Goal: Book appointment/travel/reservation

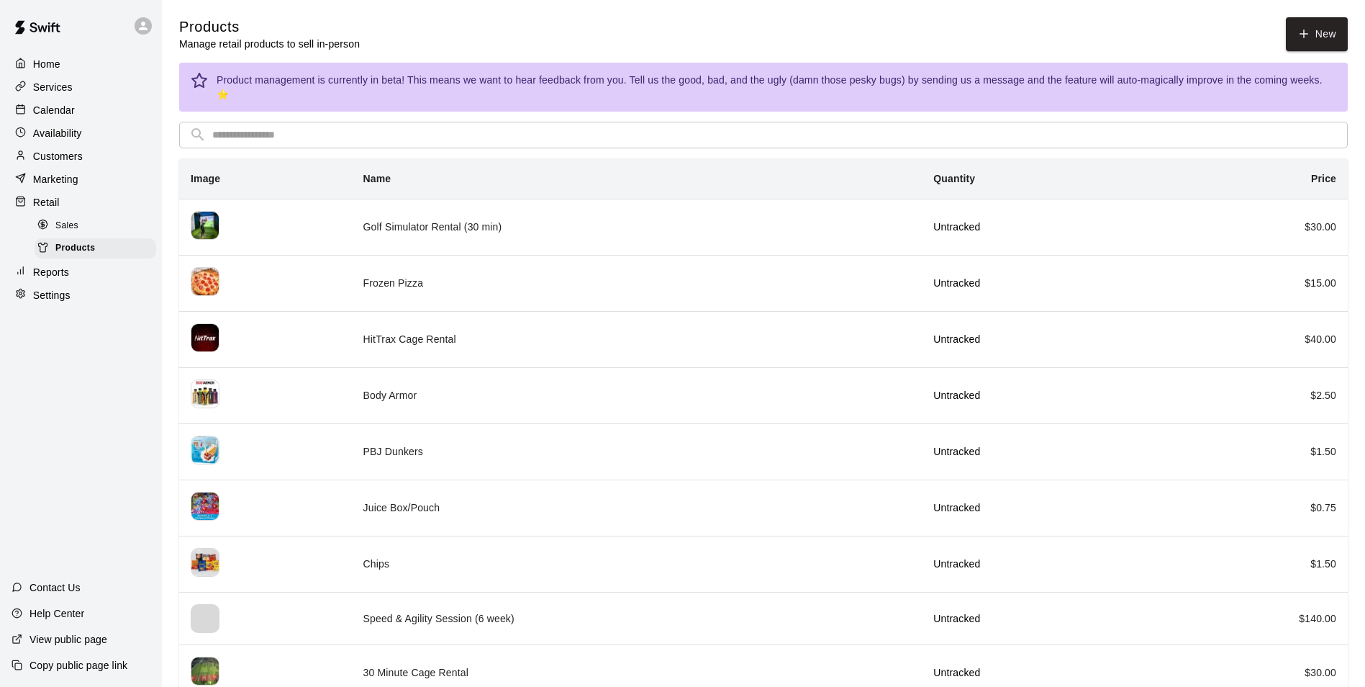
click at [58, 158] on p "Customers" at bounding box center [58, 156] width 50 height 14
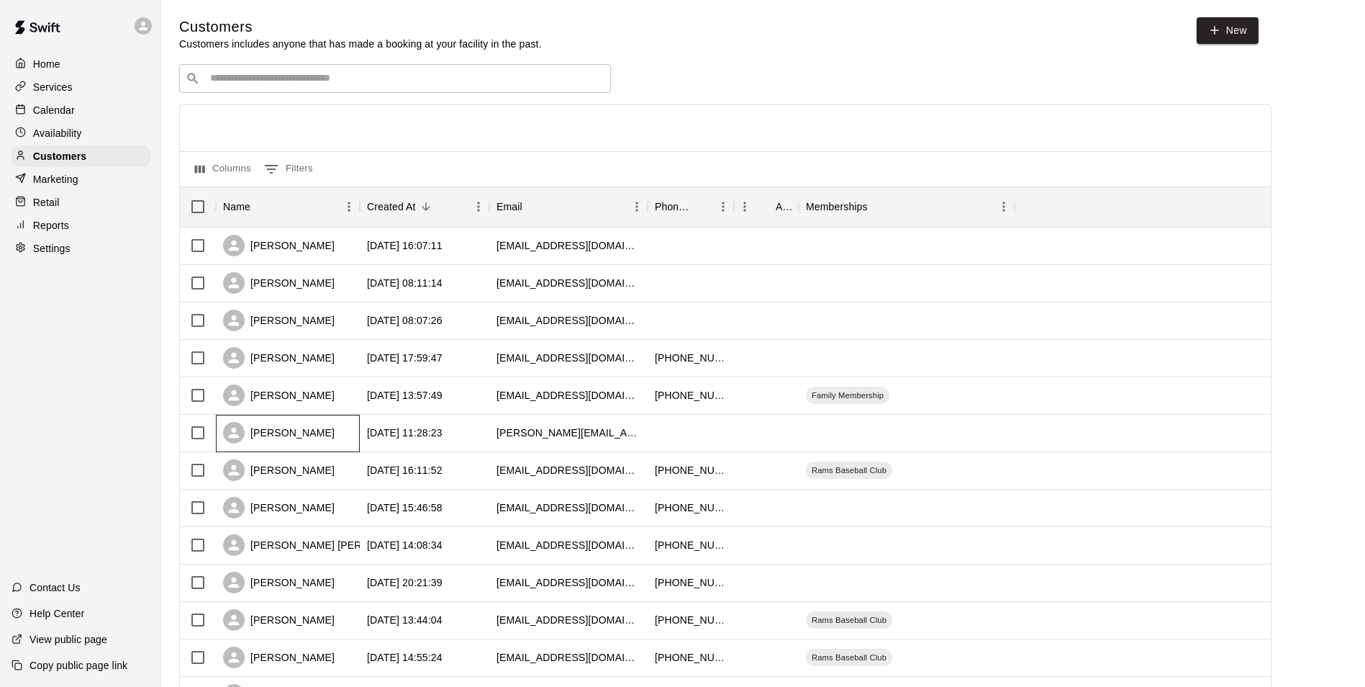
click at [342, 433] on div "[PERSON_NAME]" at bounding box center [288, 433] width 144 height 37
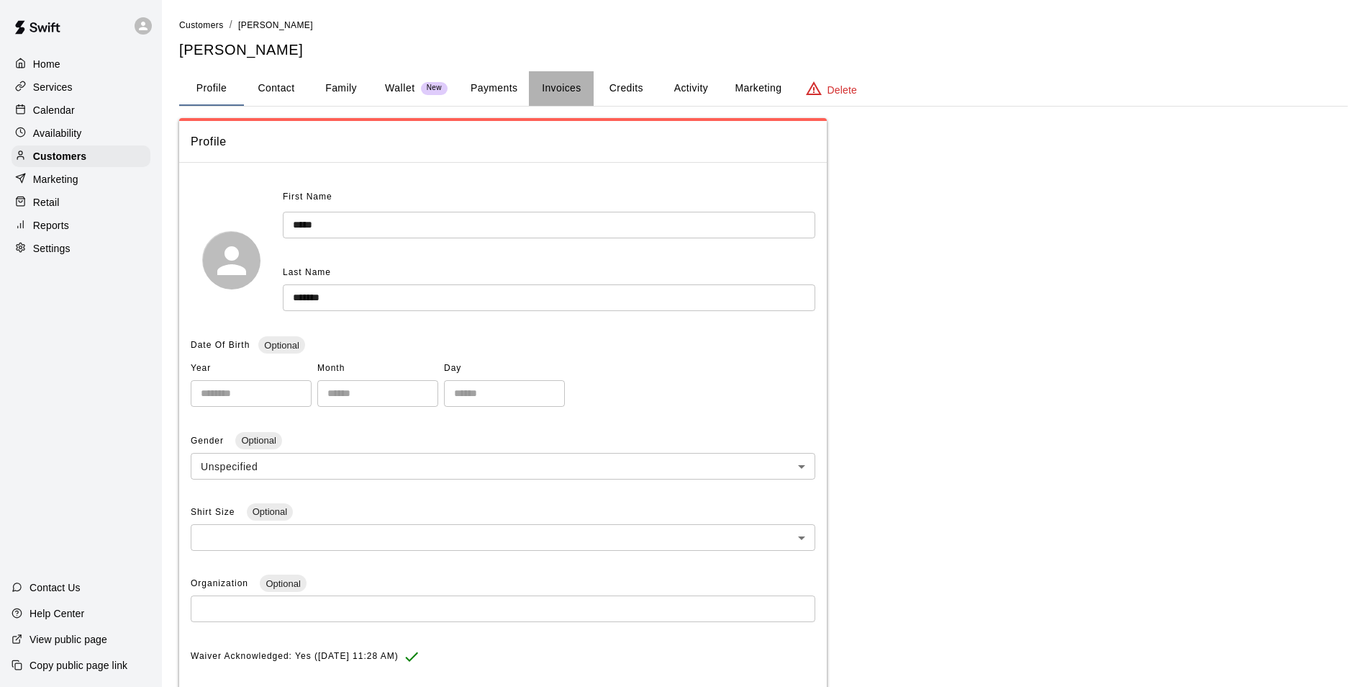
click at [556, 90] on button "Invoices" at bounding box center [561, 88] width 65 height 35
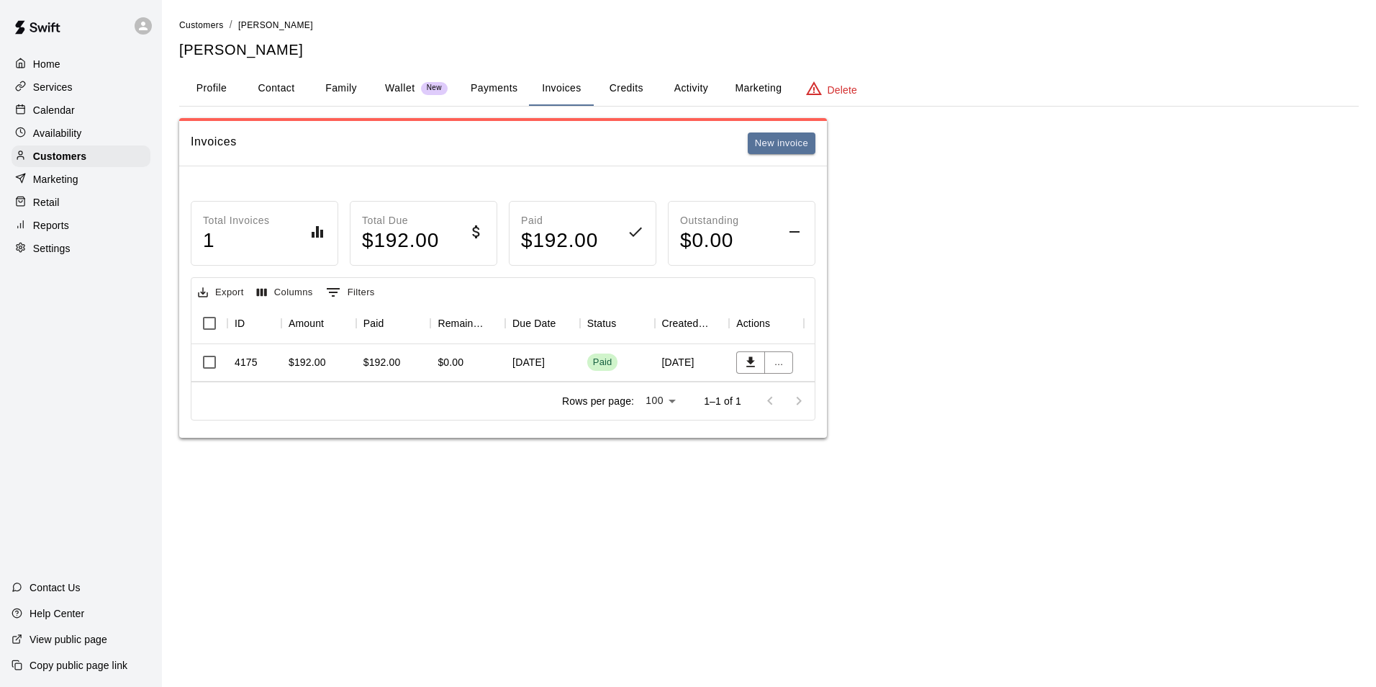
click at [49, 225] on p "Reports" at bounding box center [51, 225] width 36 height 14
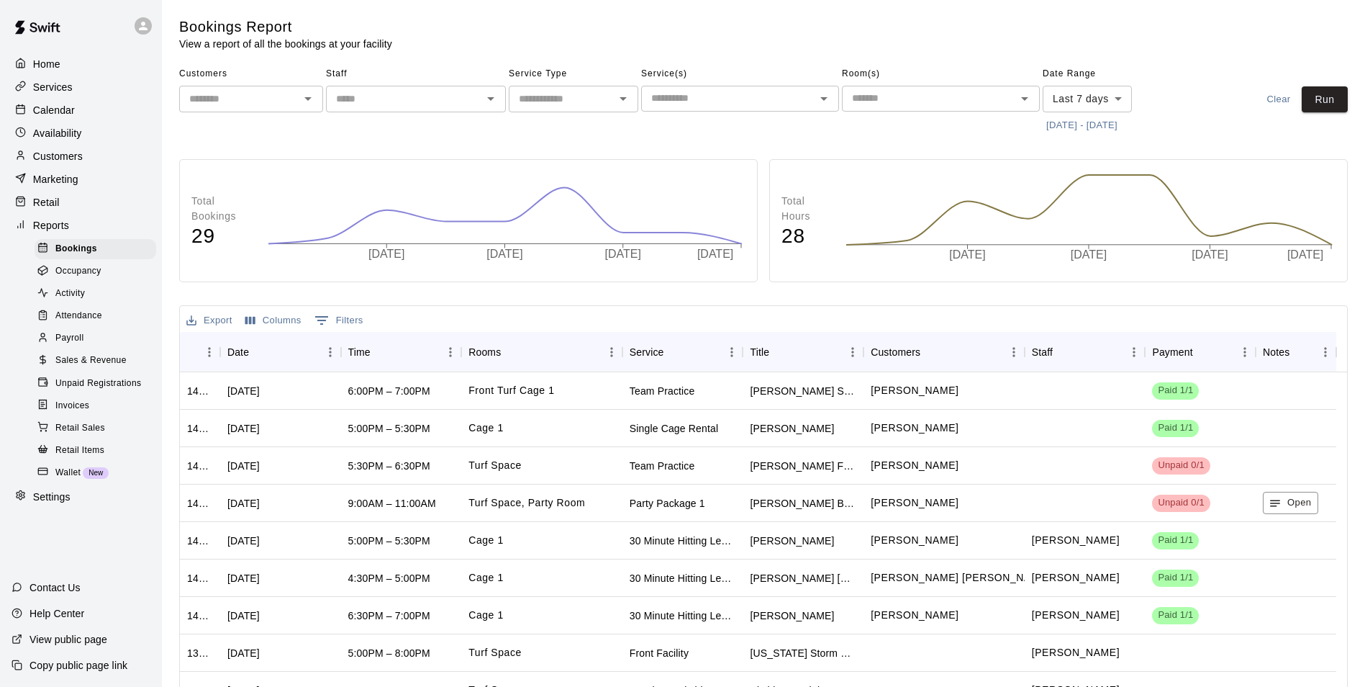
click at [102, 368] on span "Sales & Revenue" at bounding box center [90, 360] width 71 height 14
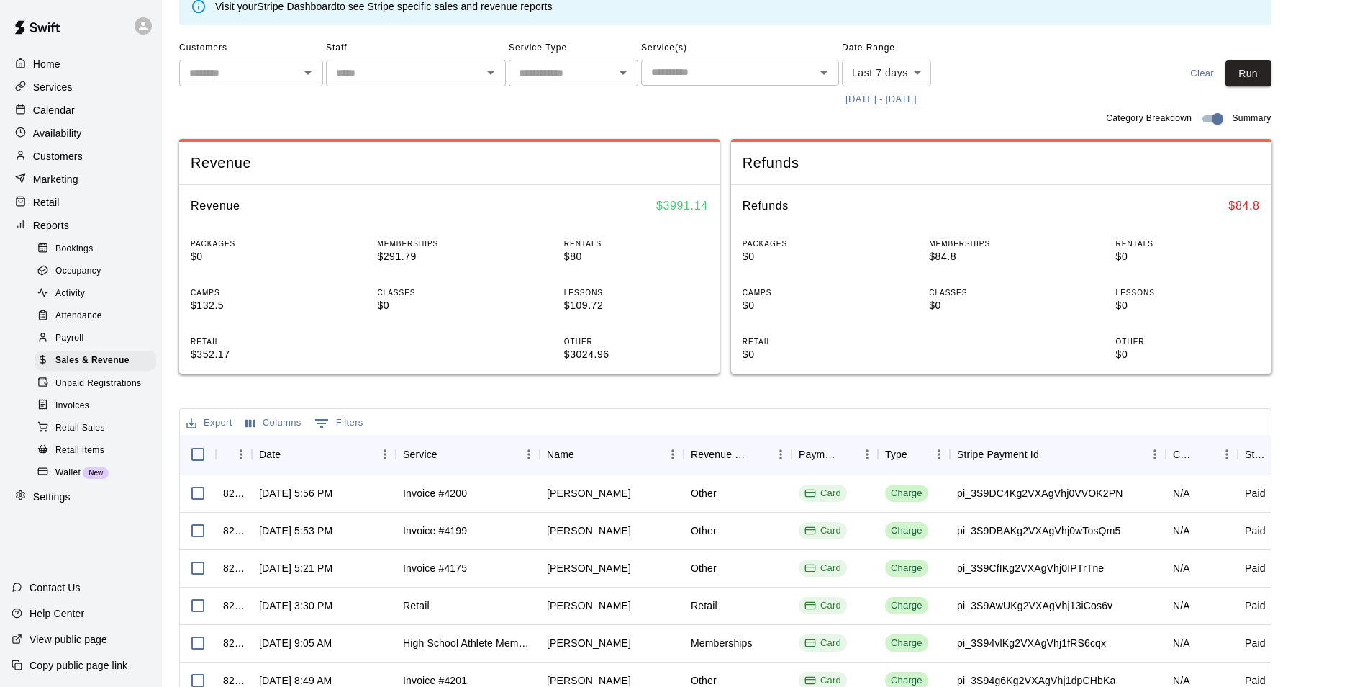
scroll to position [144, 0]
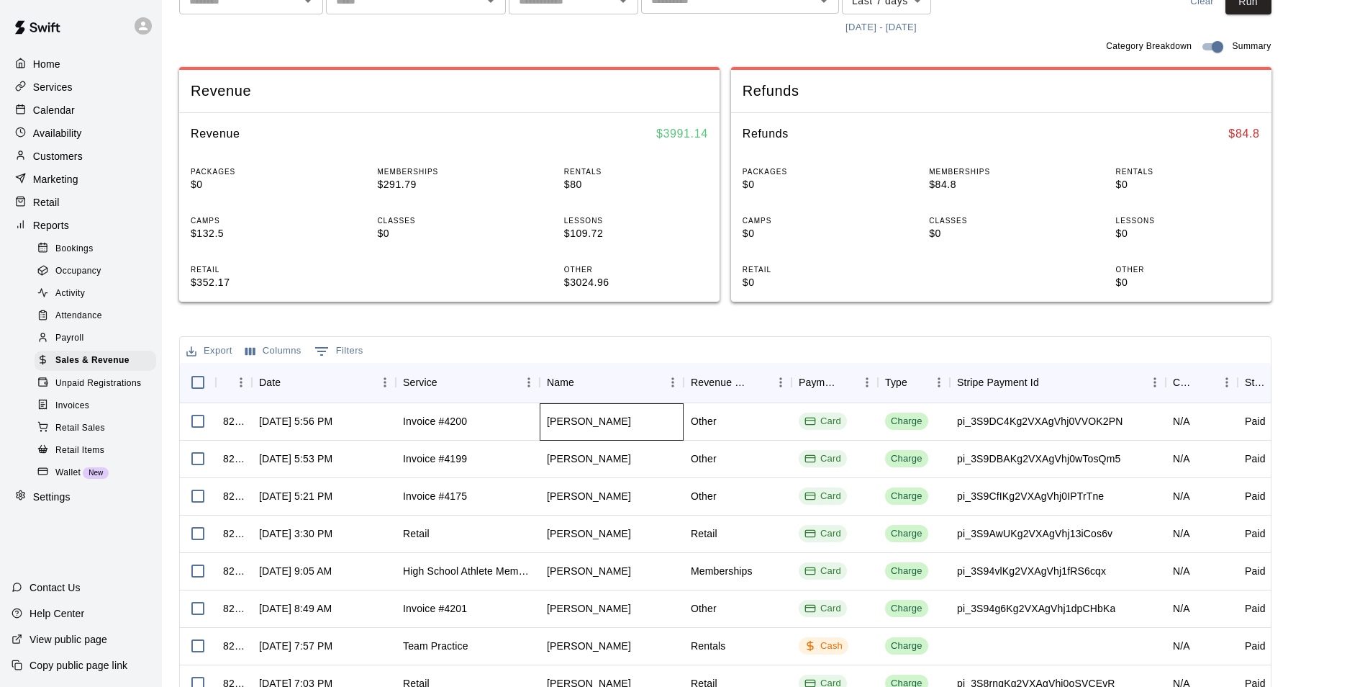
click at [581, 420] on div "[PERSON_NAME]" at bounding box center [589, 421] width 84 height 14
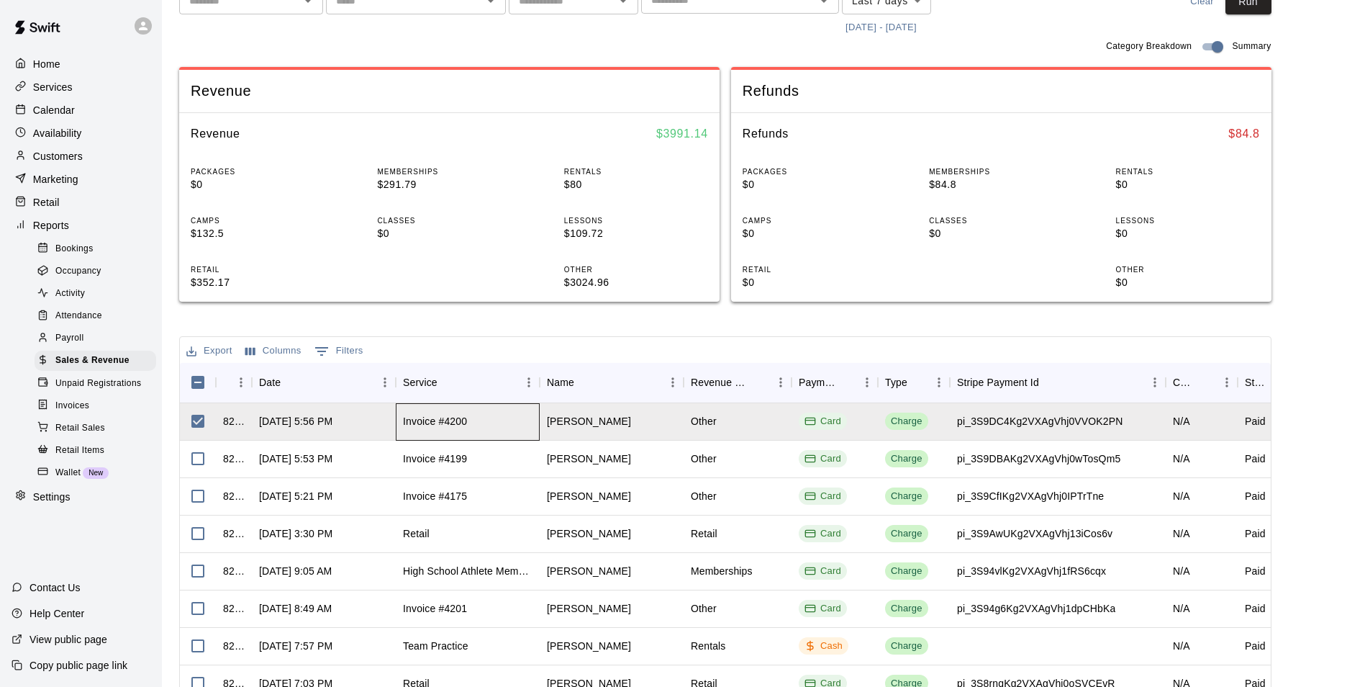
click at [438, 417] on div "Invoice #4200" at bounding box center [435, 421] width 64 height 14
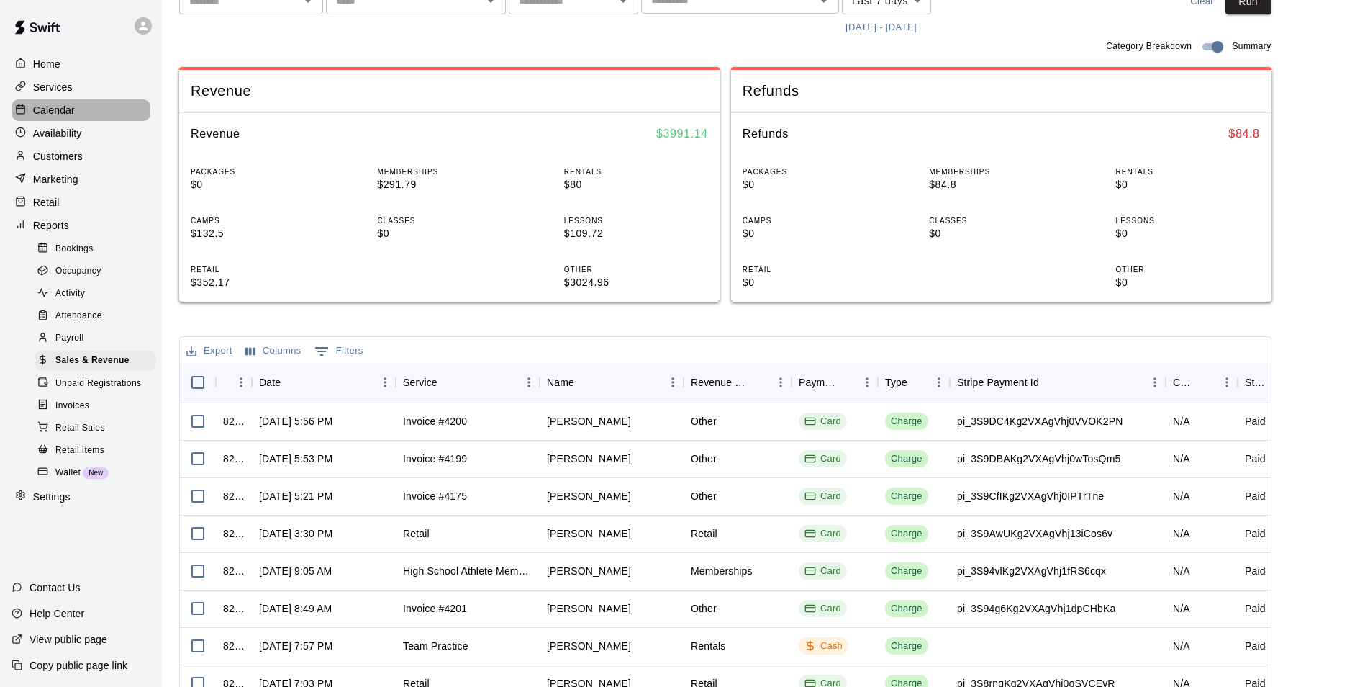
click at [71, 117] on p "Calendar" at bounding box center [54, 110] width 42 height 14
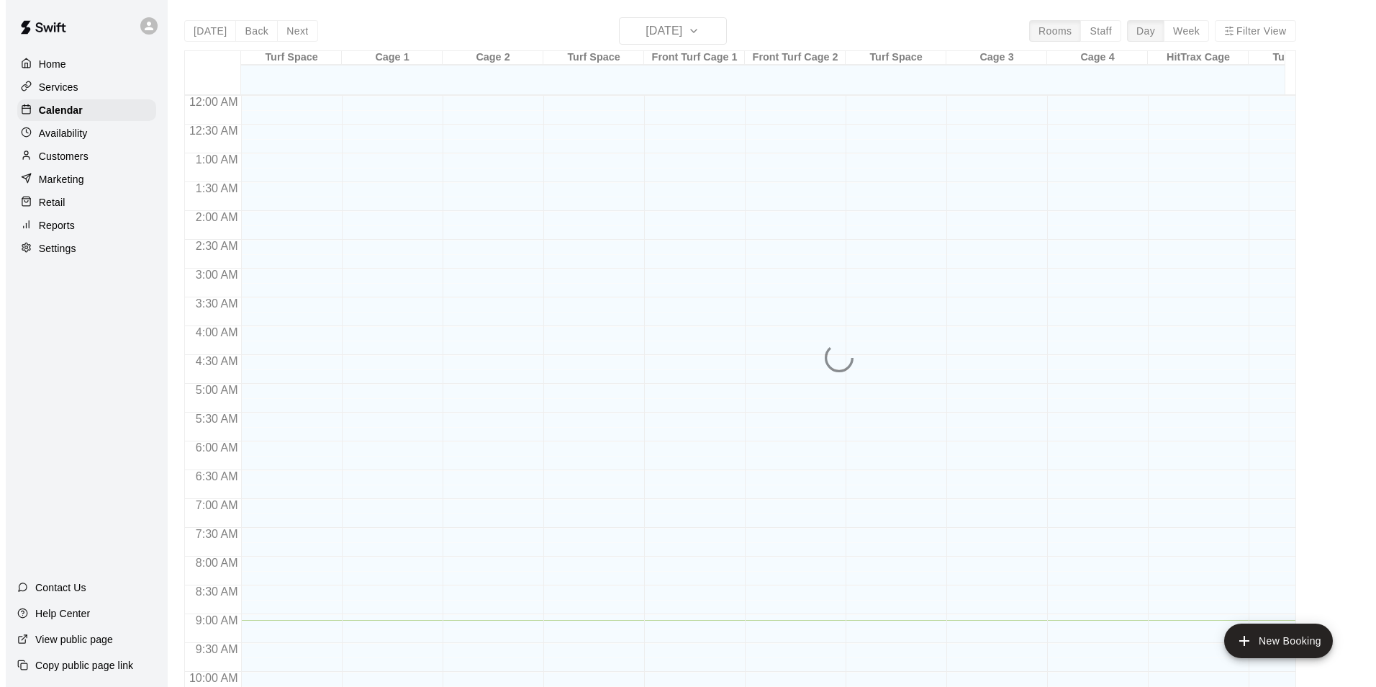
scroll to position [524, 0]
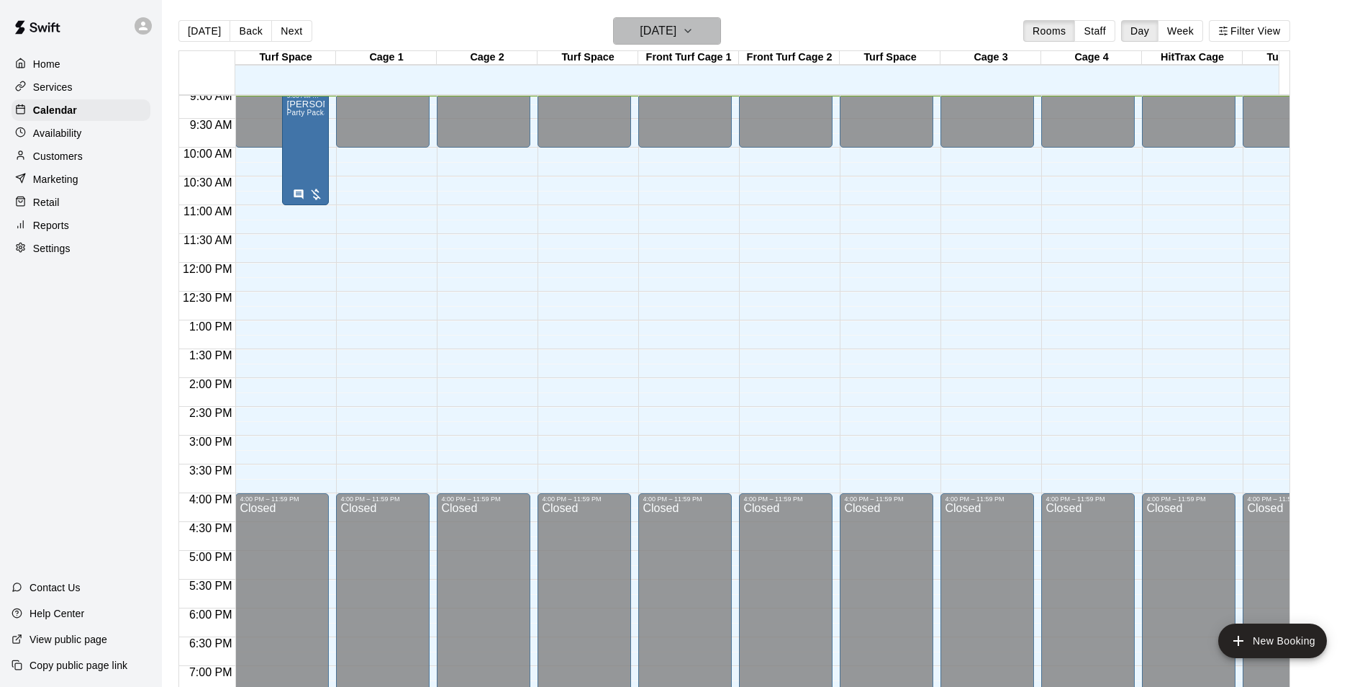
click at [676, 31] on h6 "[DATE]" at bounding box center [658, 31] width 37 height 20
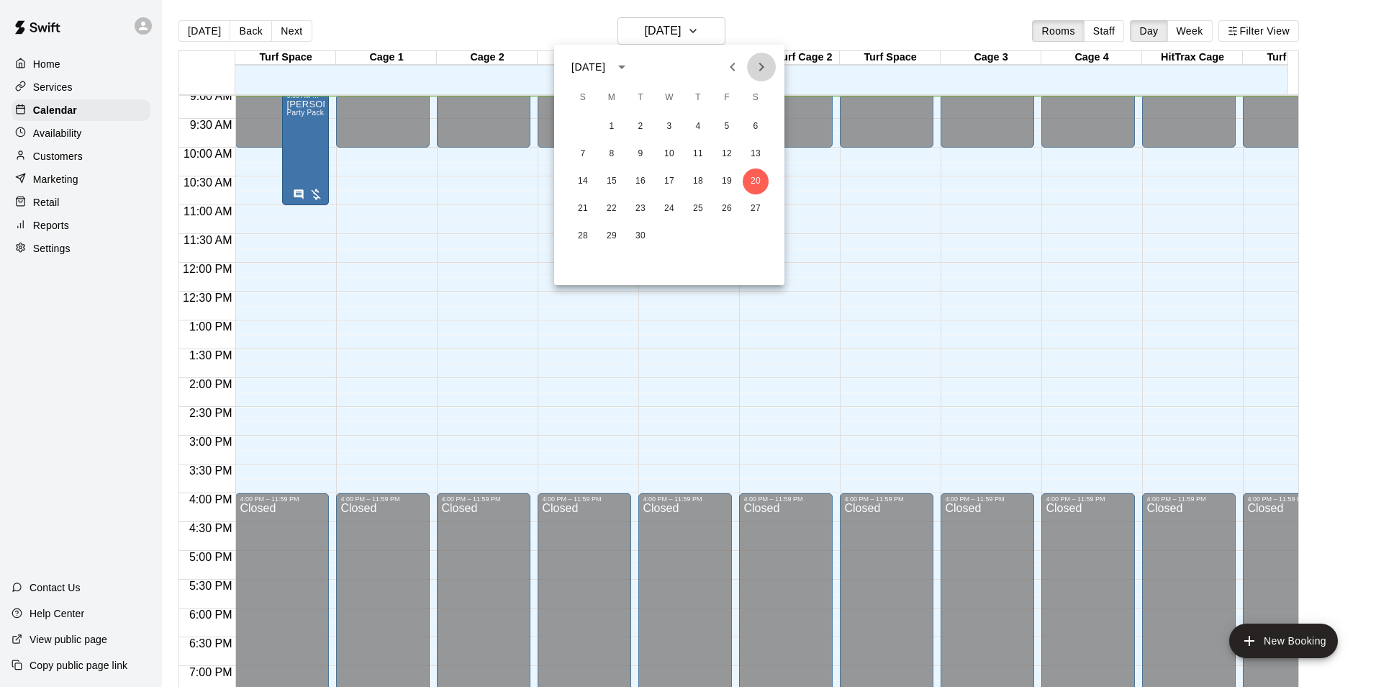
click at [760, 69] on icon "Next month" at bounding box center [761, 66] width 17 height 17
click at [752, 127] on button "4" at bounding box center [756, 127] width 26 height 26
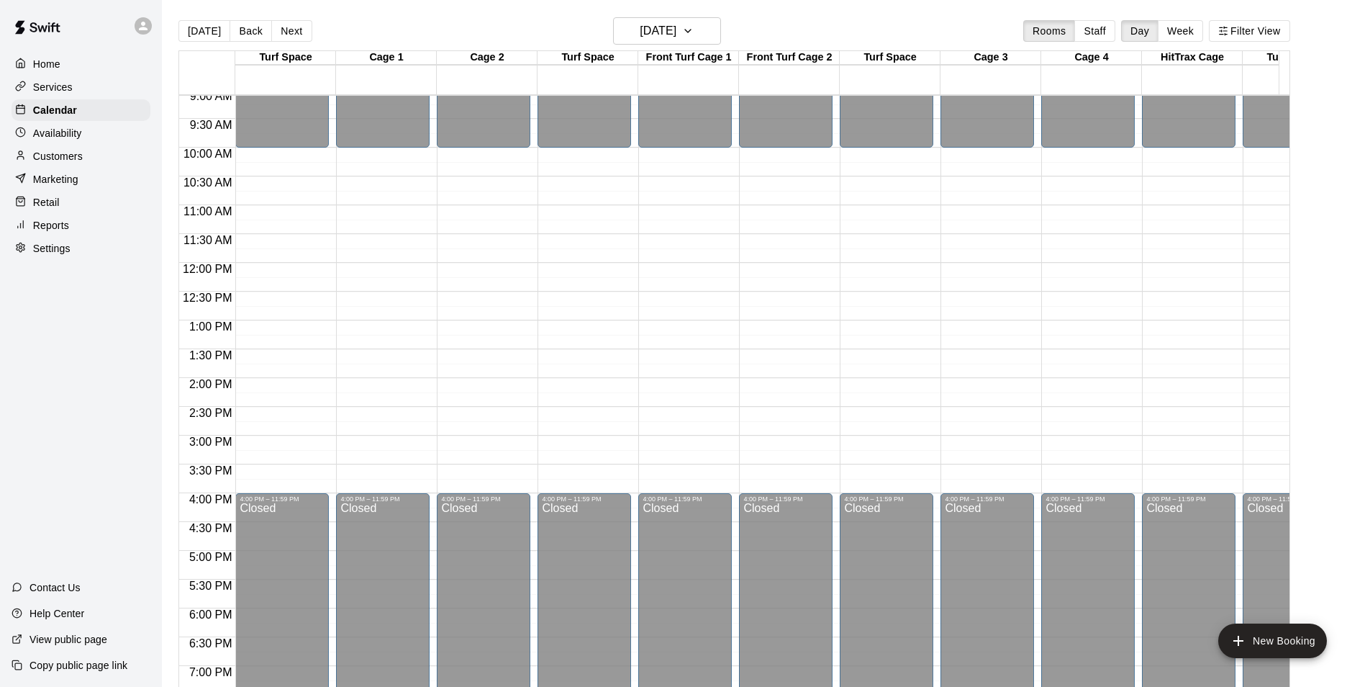
click at [353, 327] on div "12:00 AM – 10:00 AM Closed 4:00 PM – 11:59 PM Closed" at bounding box center [383, 263] width 94 height 1382
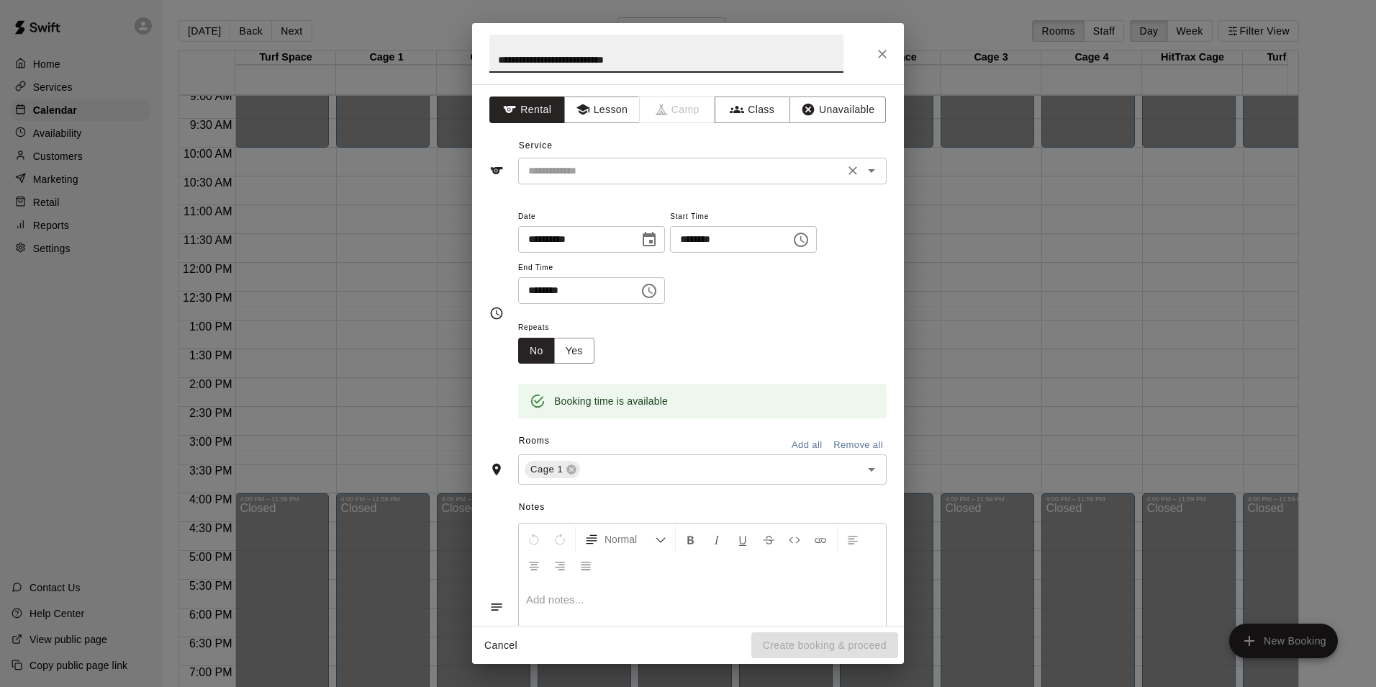
type input "**********"
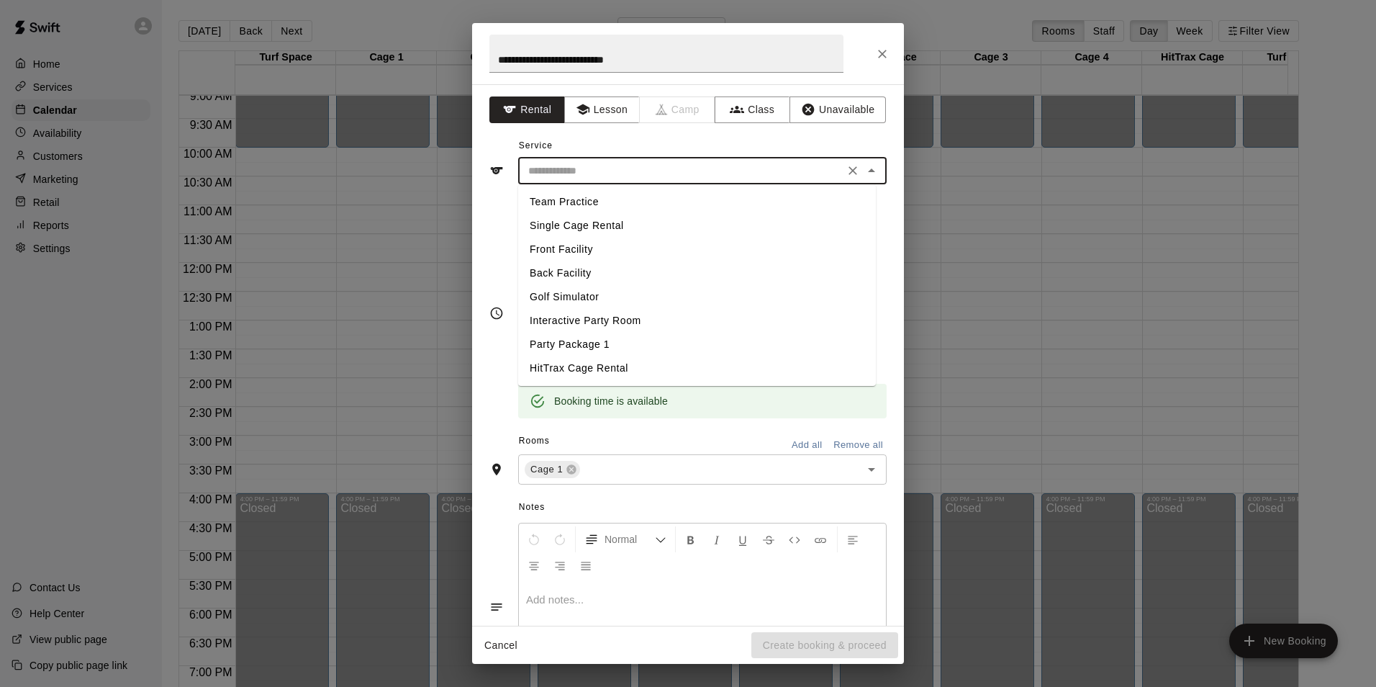
click at [728, 176] on input "text" at bounding box center [680, 171] width 317 height 18
click at [582, 342] on li "Party Package 1" at bounding box center [697, 344] width 358 height 24
type input "**********"
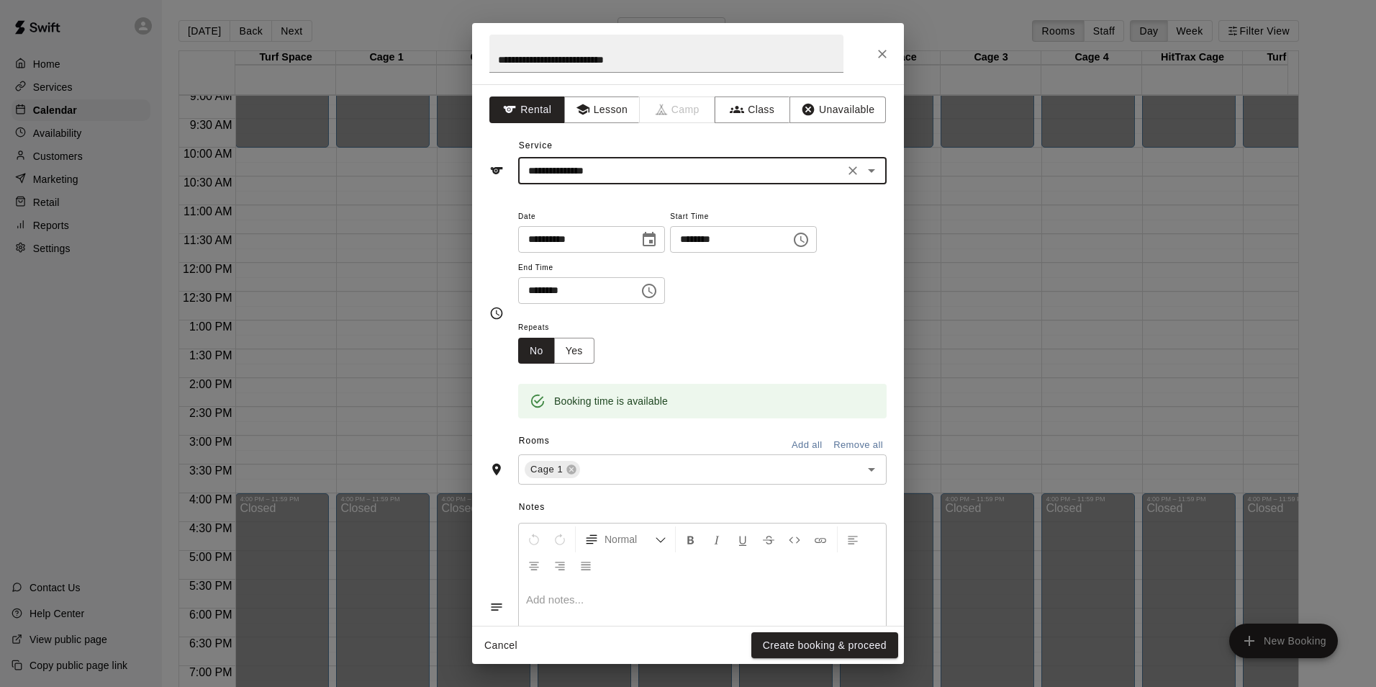
click at [656, 293] on icon "Choose time, selected time is 1:30 PM" at bounding box center [649, 291] width 14 height 14
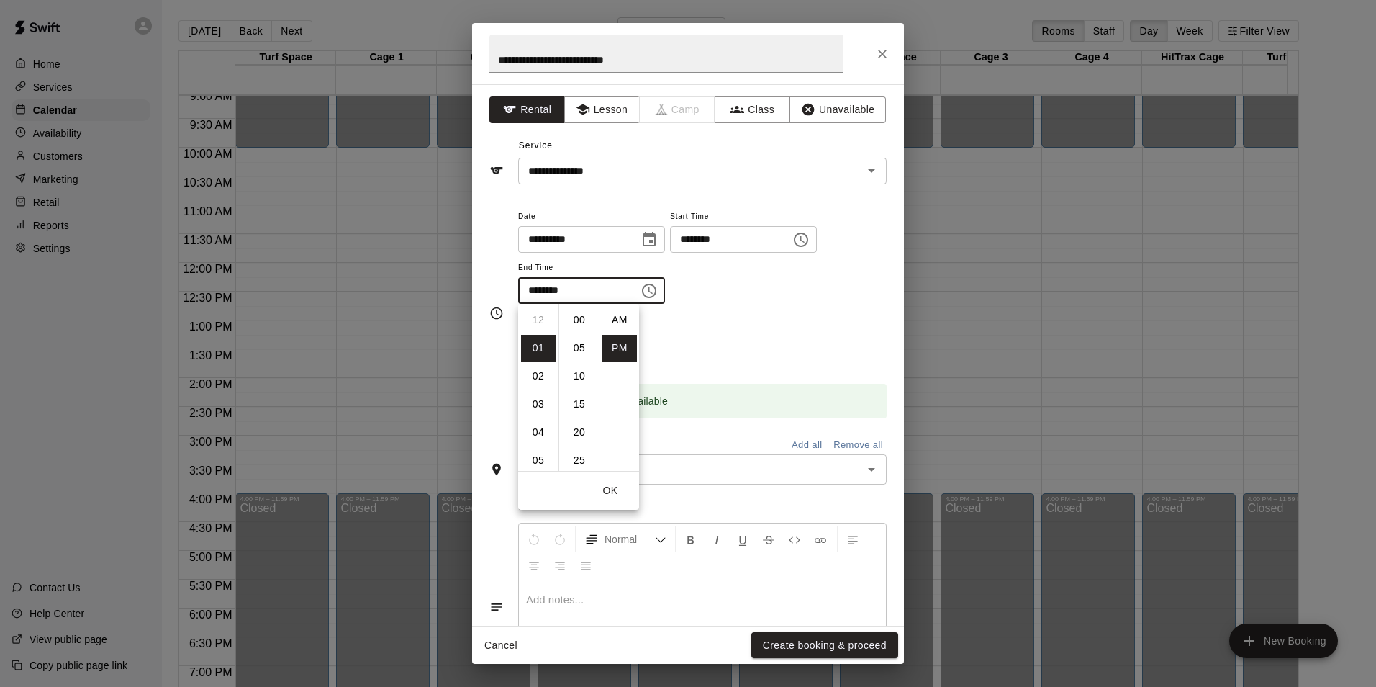
scroll to position [26, 0]
click at [536, 378] on li "03" at bounding box center [538, 376] width 35 height 27
click at [583, 321] on li "00" at bounding box center [579, 320] width 35 height 27
type input "********"
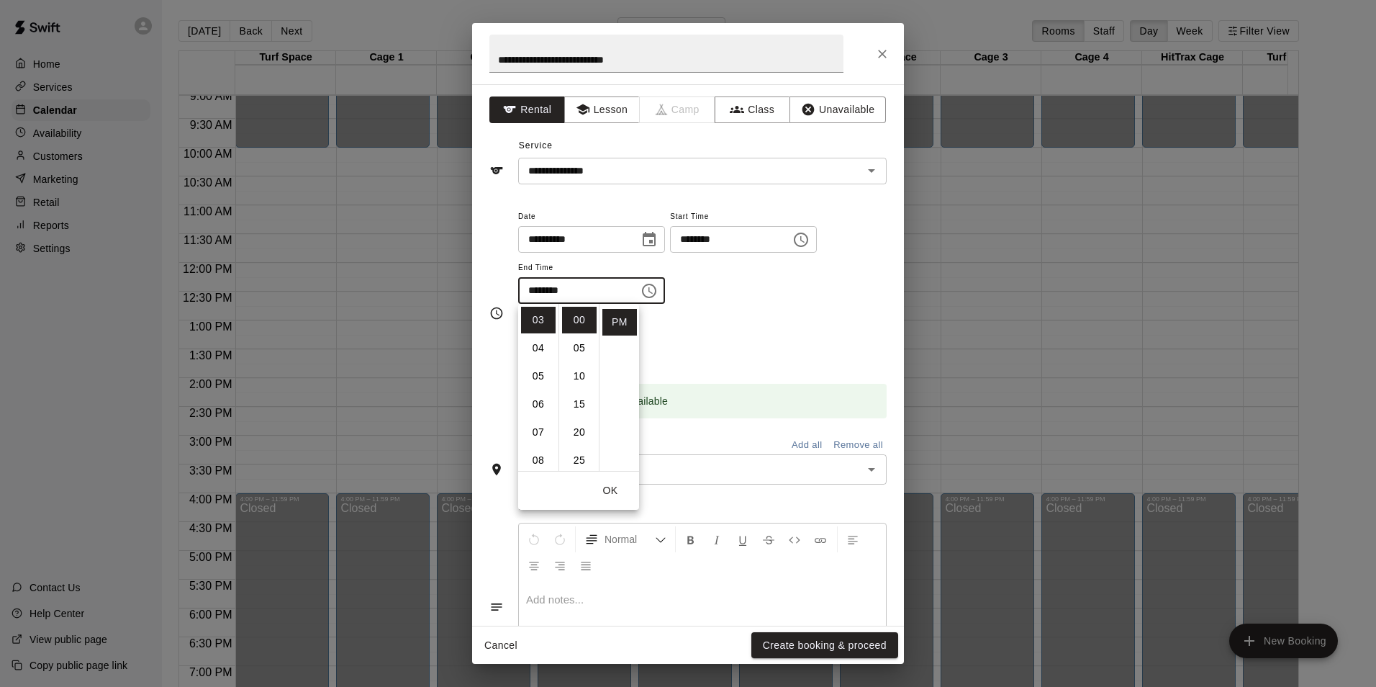
click at [779, 349] on div "Repeats No Yes" at bounding box center [702, 340] width 368 height 45
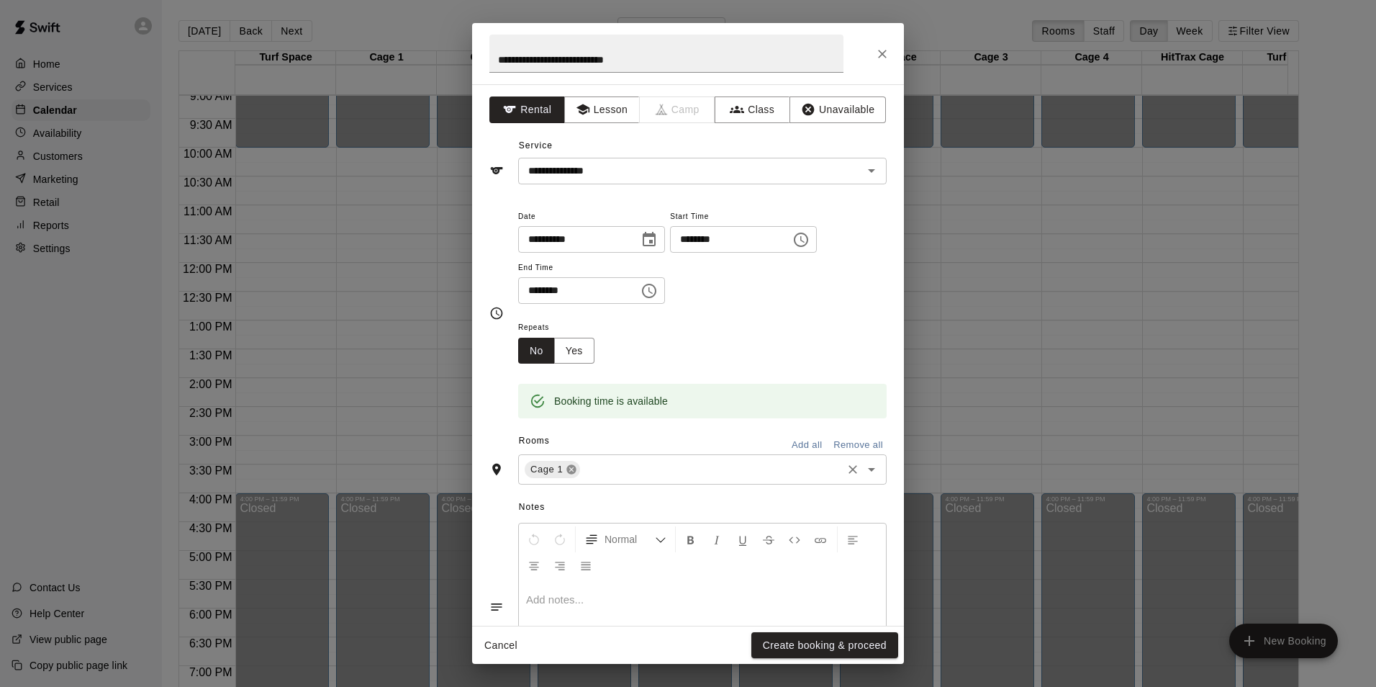
click at [567, 470] on icon at bounding box center [571, 469] width 9 height 9
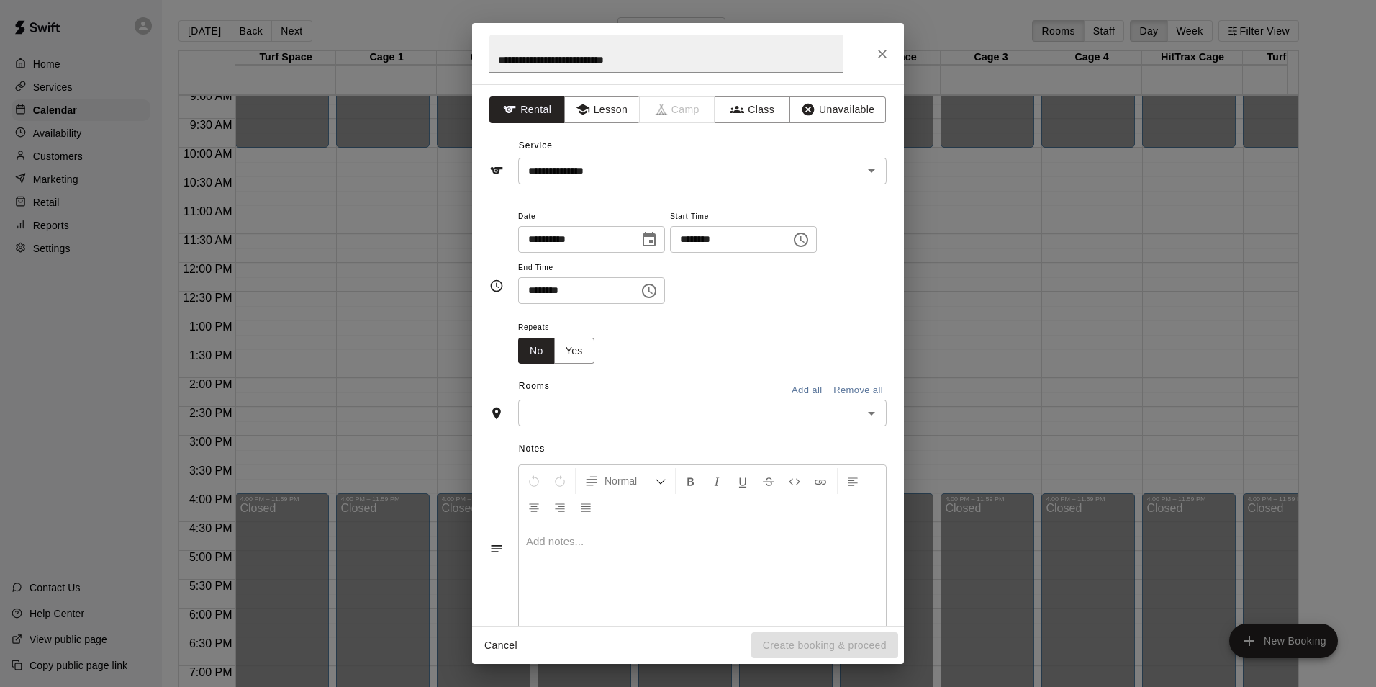
click at [600, 407] on input "text" at bounding box center [690, 413] width 336 height 18
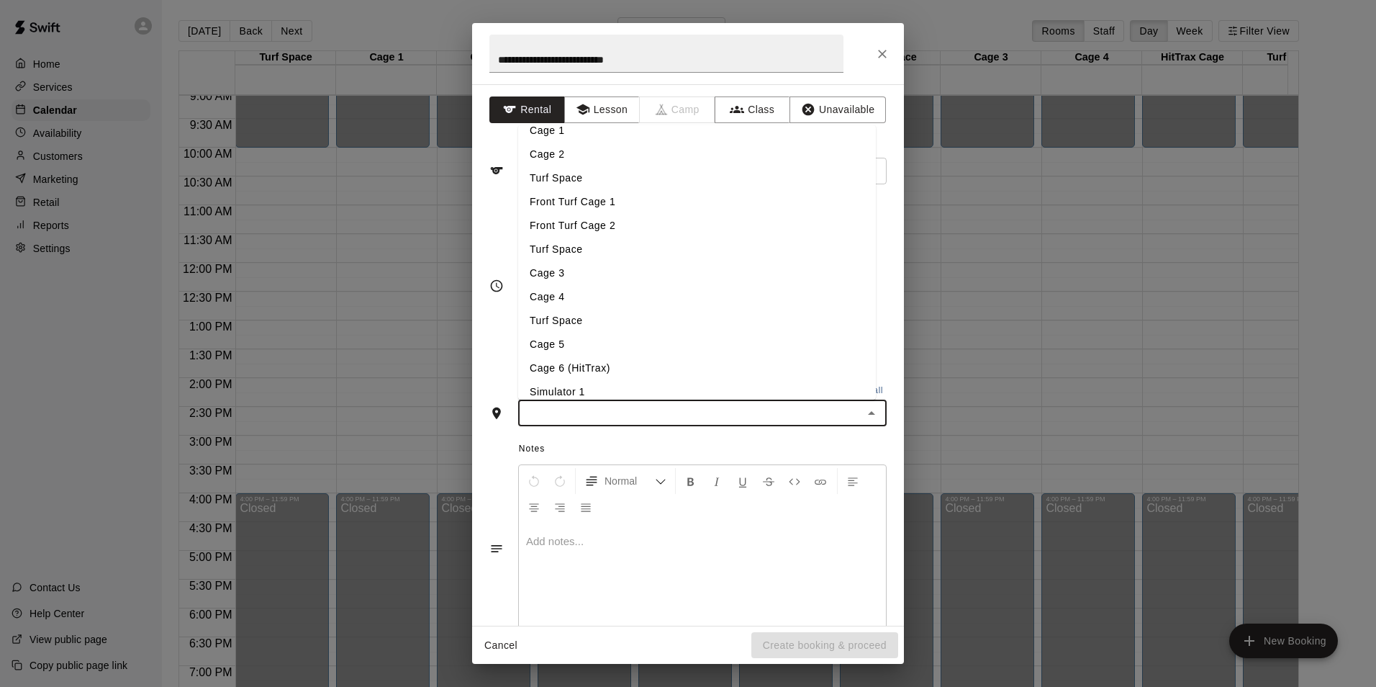
scroll to position [93, 0]
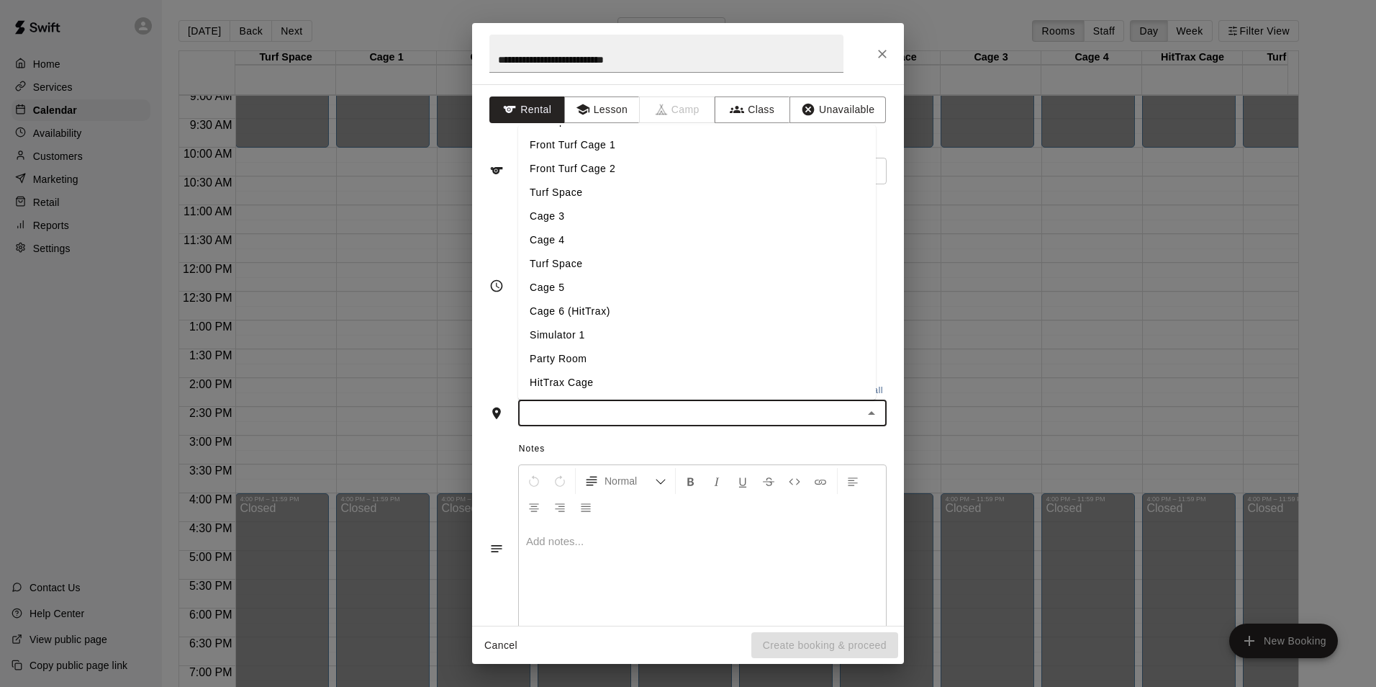
click at [589, 376] on li "HitTrax Cage" at bounding box center [697, 383] width 358 height 24
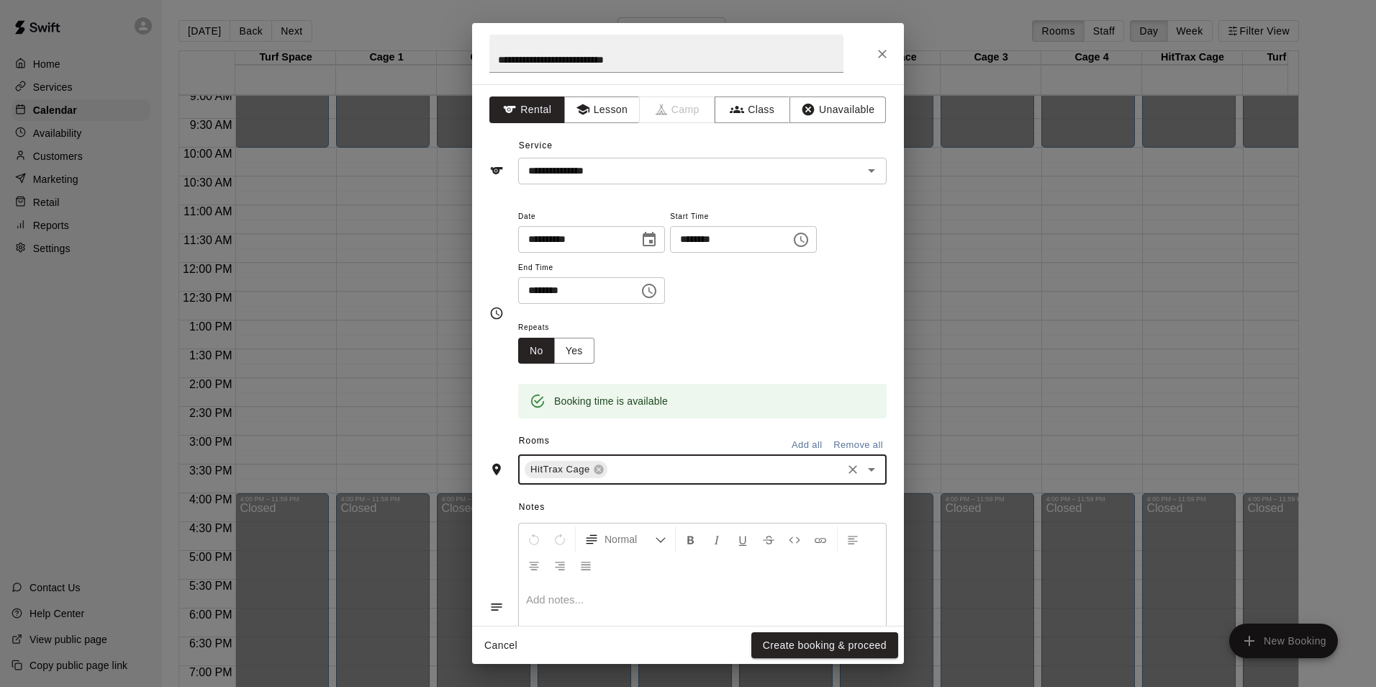
click at [735, 474] on input "text" at bounding box center [725, 470] width 230 height 18
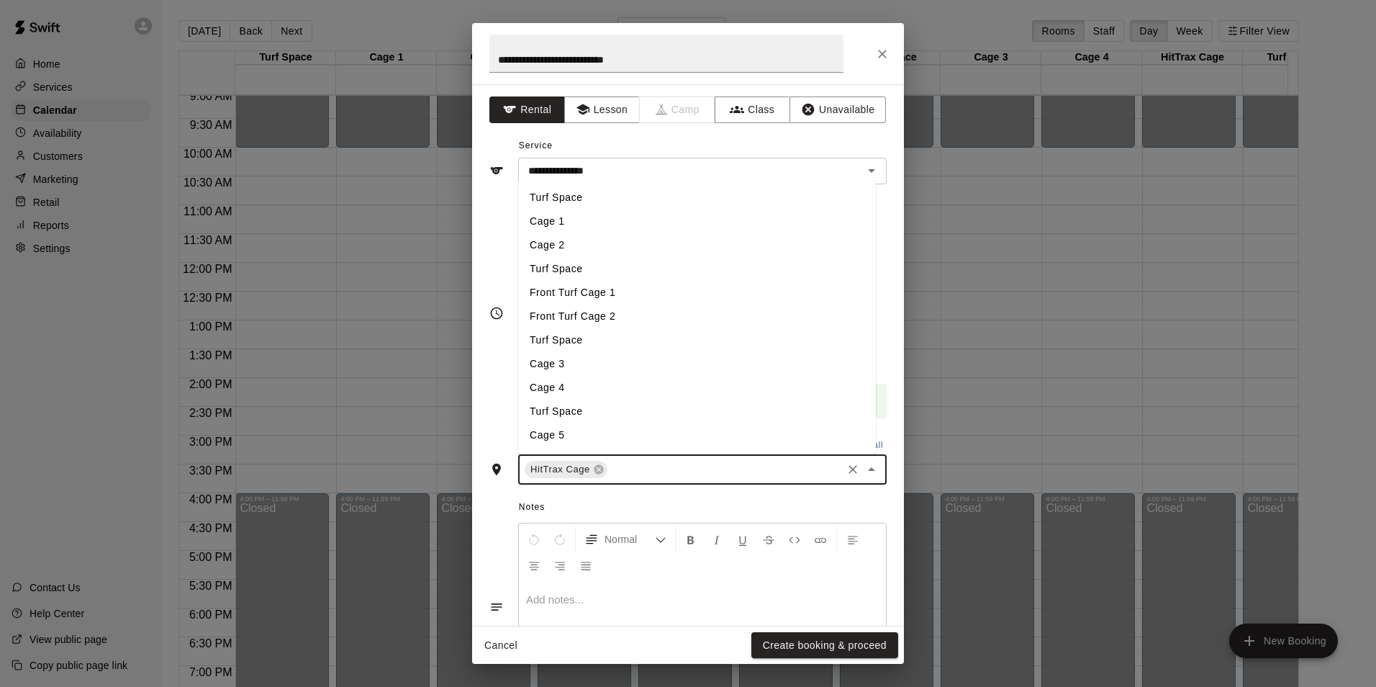
click at [565, 194] on li "Turf Space" at bounding box center [697, 198] width 358 height 24
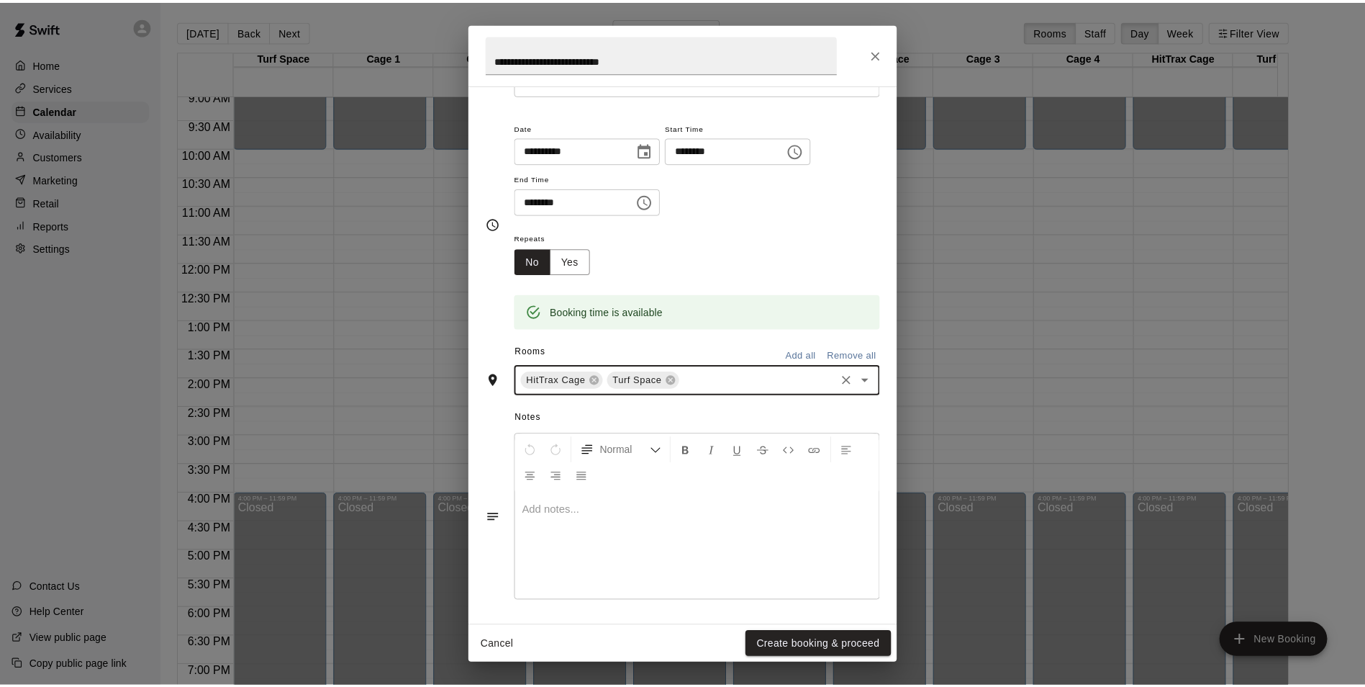
scroll to position [91, 0]
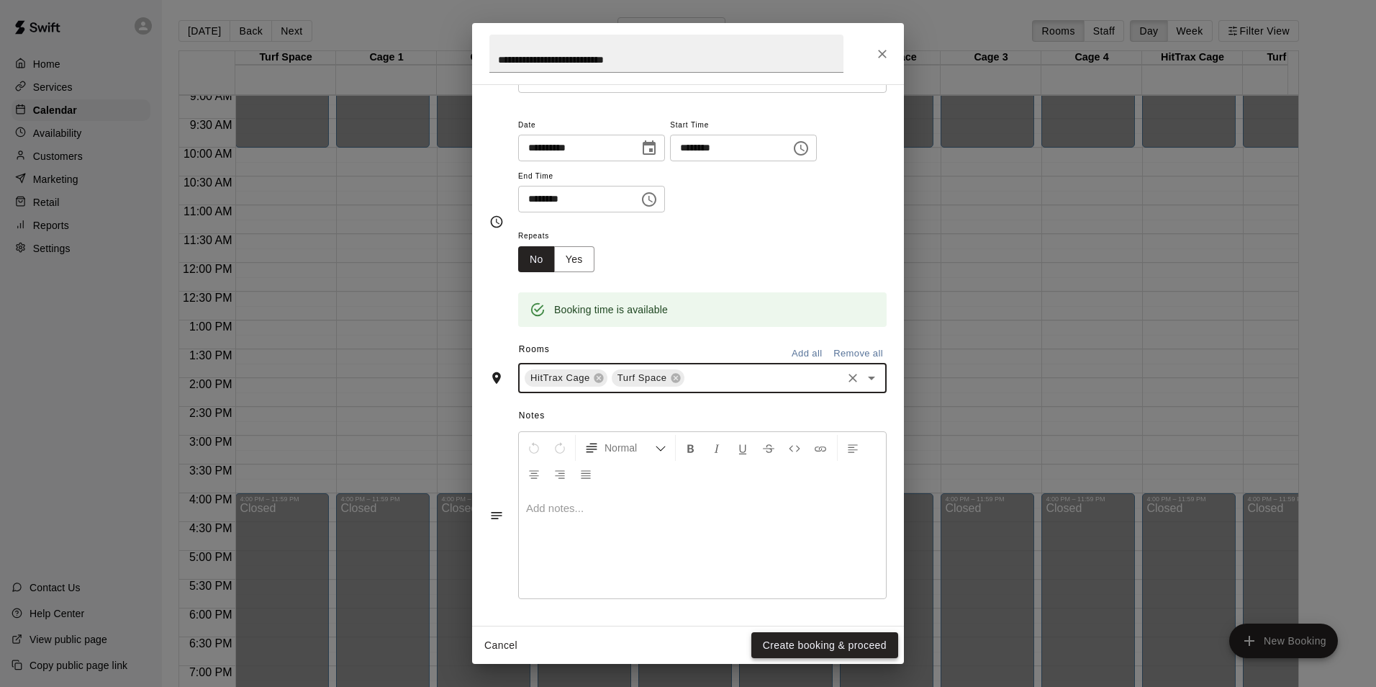
click at [803, 640] on button "Create booking & proceed" at bounding box center [824, 645] width 147 height 27
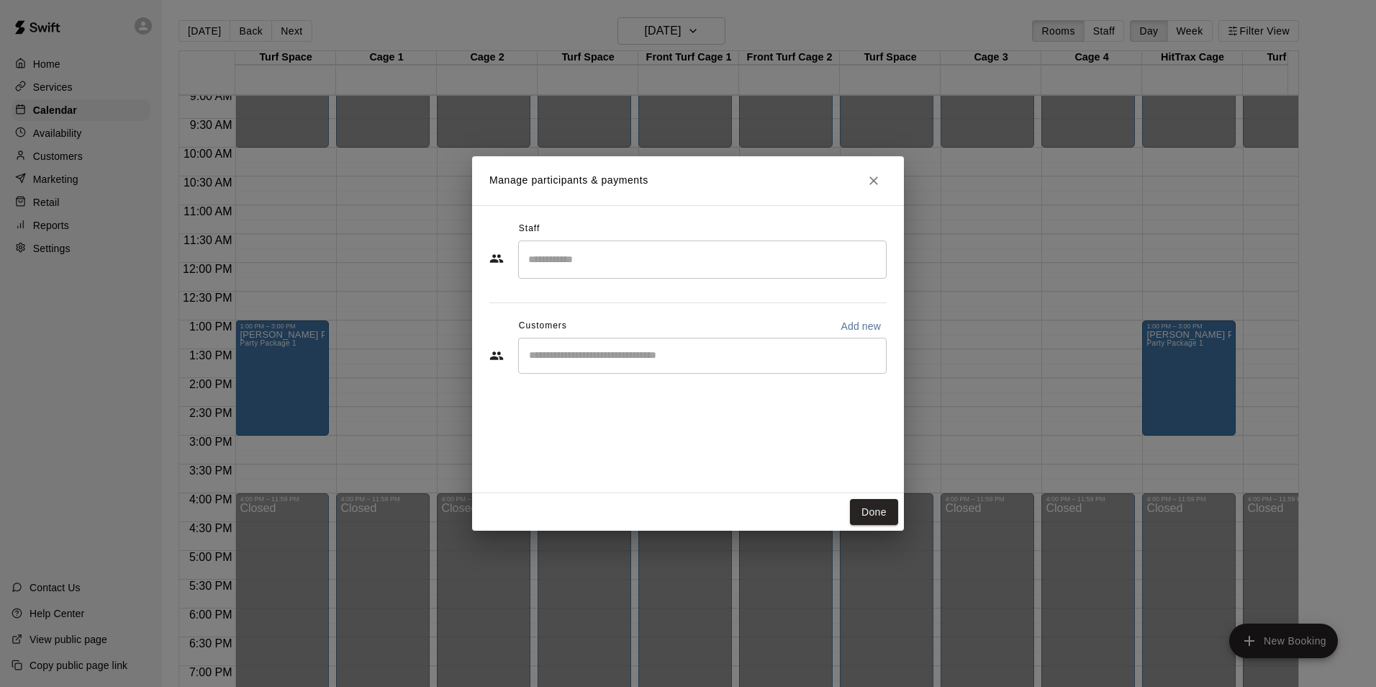
click at [623, 359] on input "Start typing to search customers..." at bounding box center [703, 355] width 356 height 14
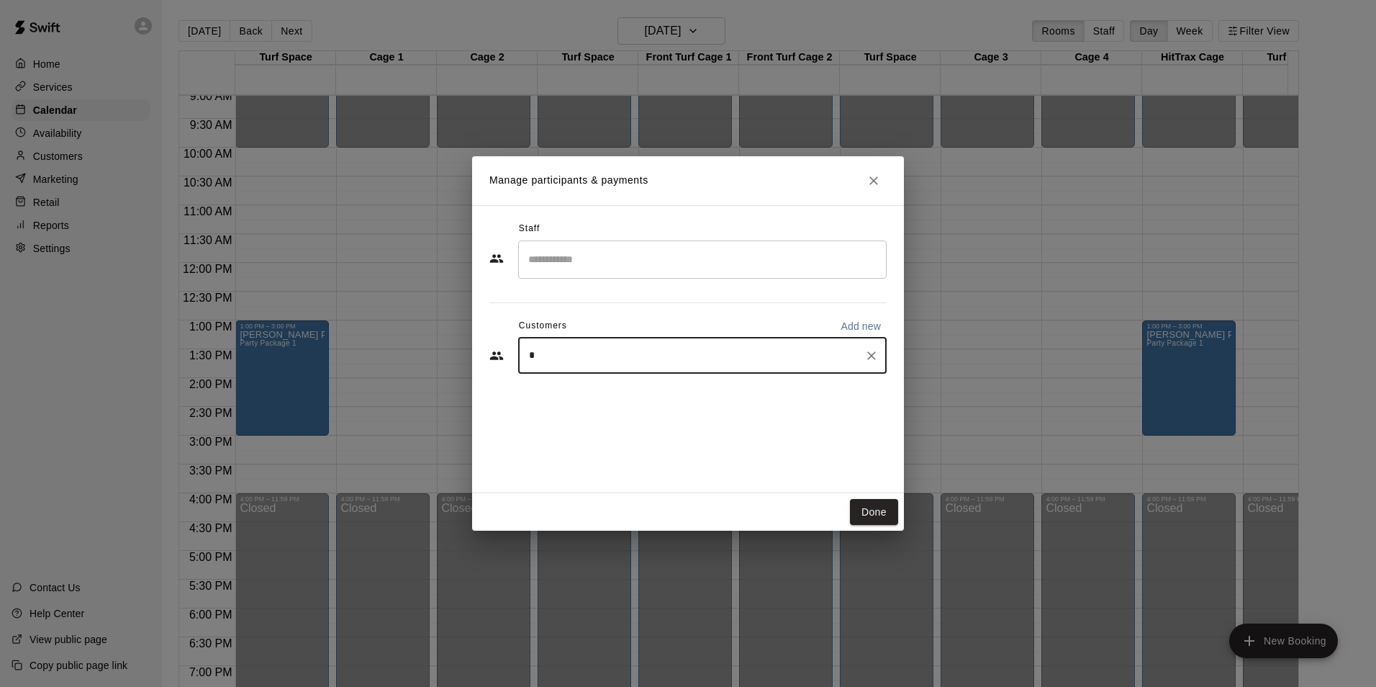
type input "**"
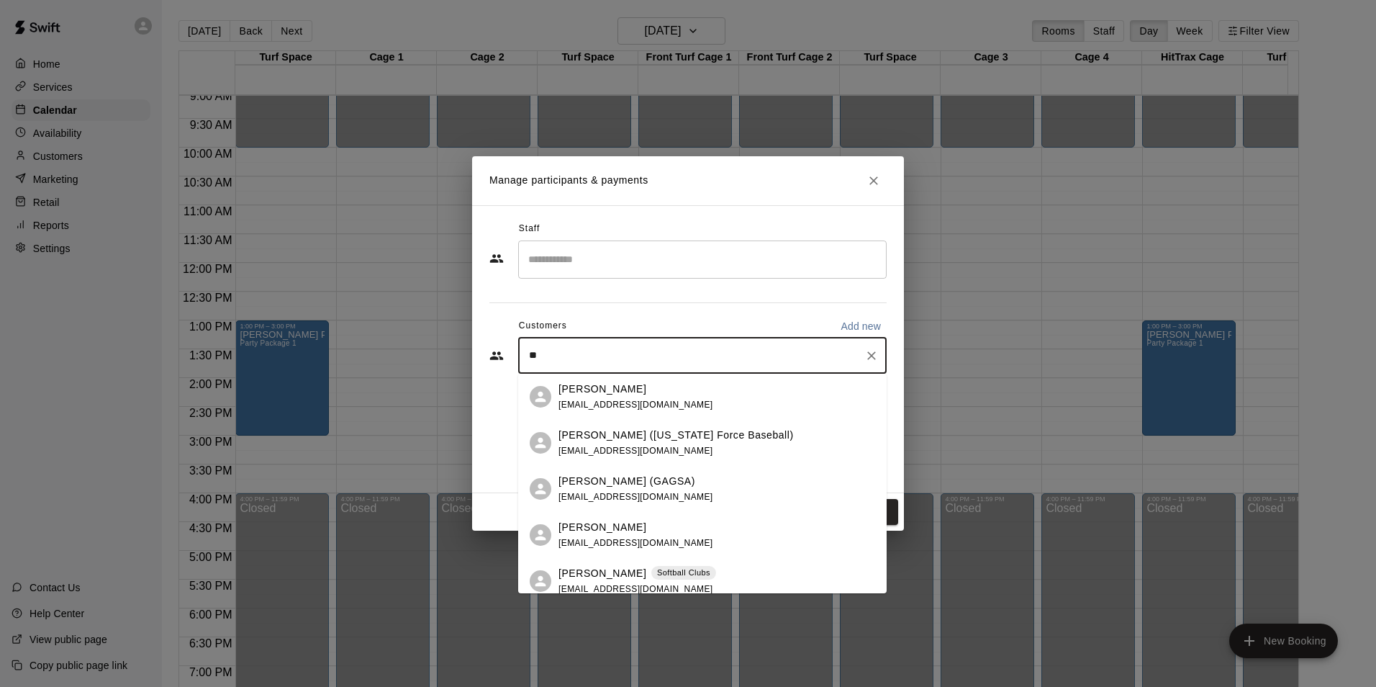
click at [626, 397] on div "[PERSON_NAME] [EMAIL_ADDRESS][DOMAIN_NAME]" at bounding box center [635, 396] width 155 height 31
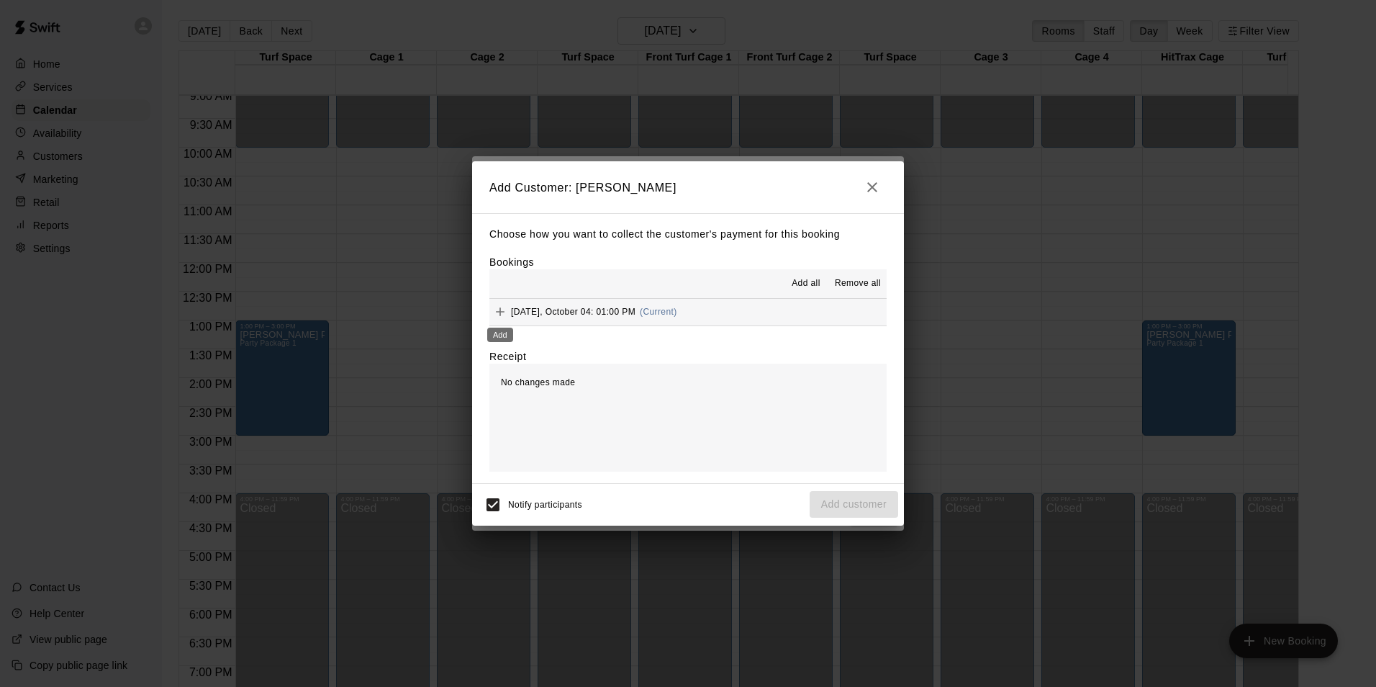
click at [503, 313] on icon "Add" at bounding box center [500, 311] width 9 height 9
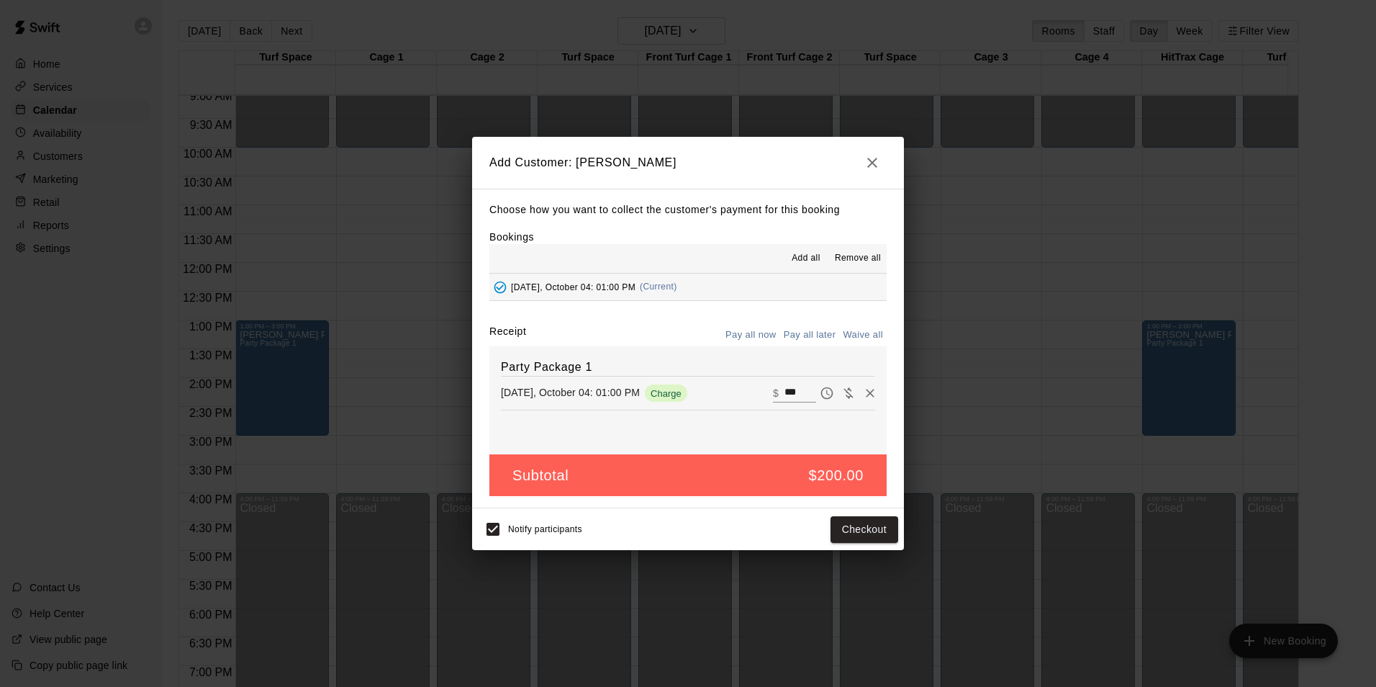
click at [815, 335] on button "Pay all later" at bounding box center [810, 335] width 60 height 22
click at [856, 535] on button "Add customer" at bounding box center [854, 529] width 89 height 27
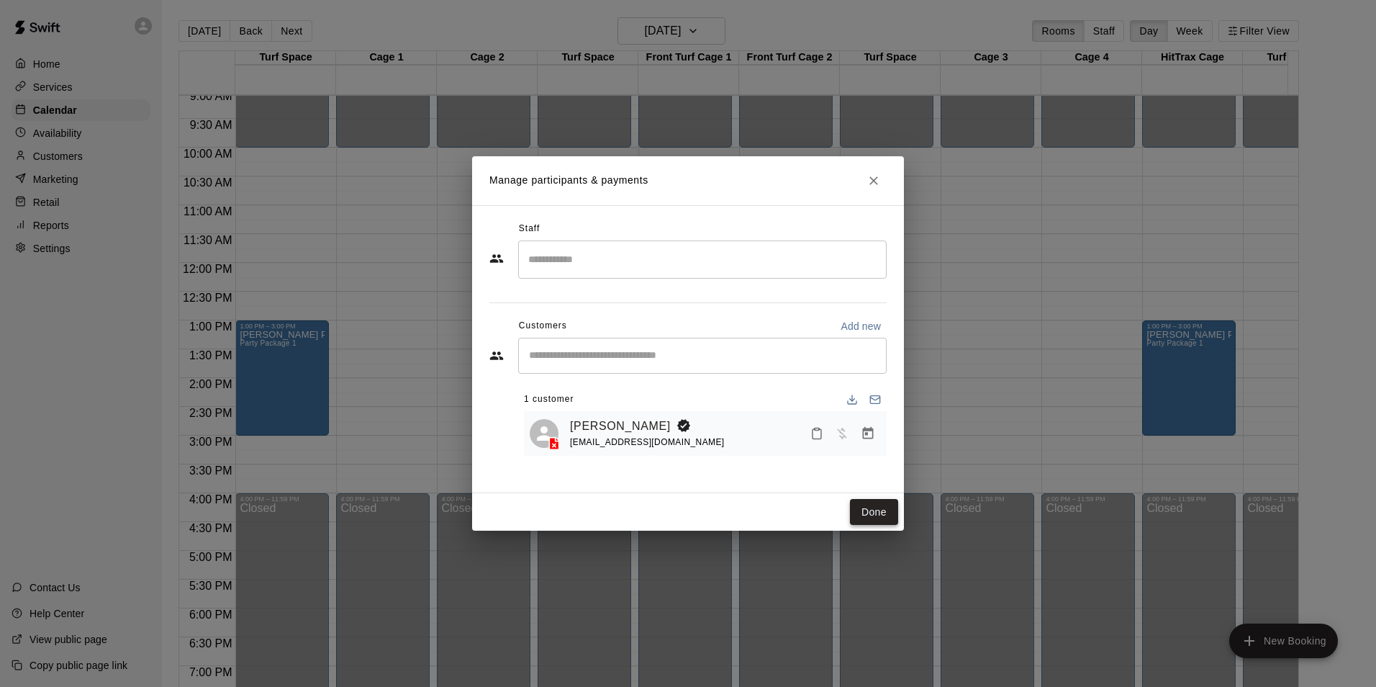
click at [872, 512] on button "Done" at bounding box center [874, 512] width 48 height 27
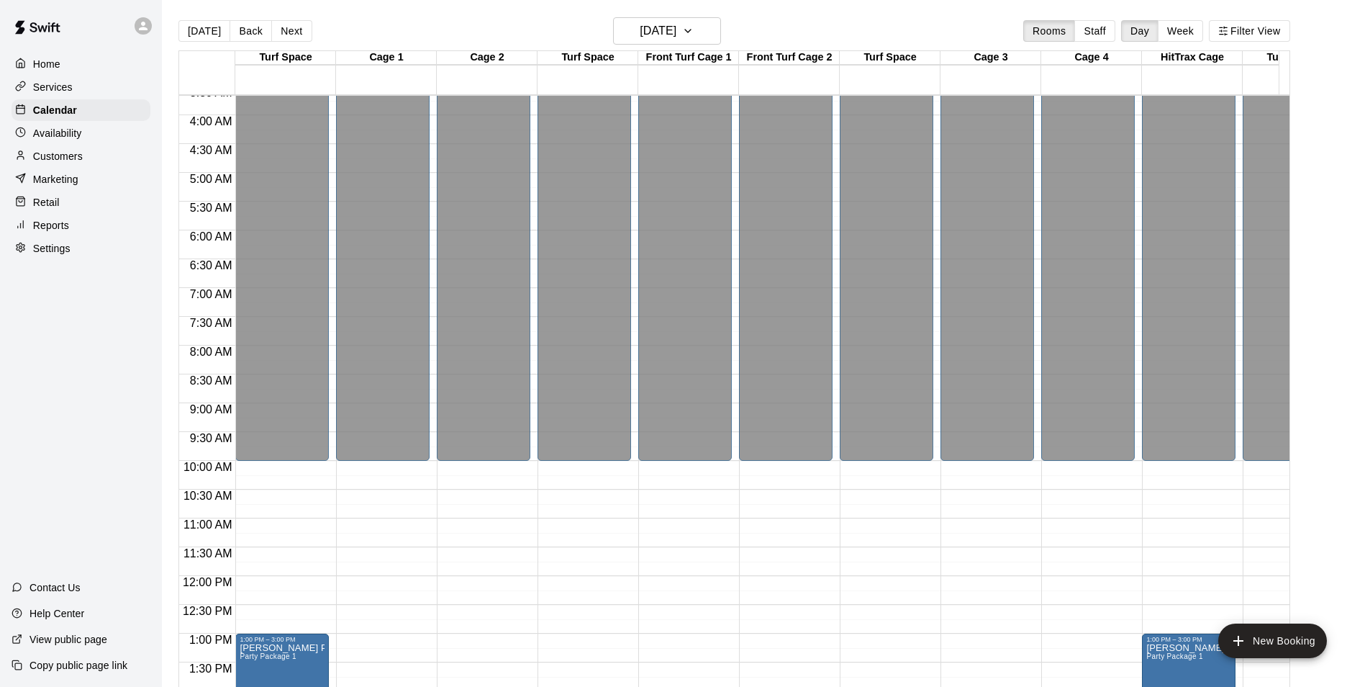
scroll to position [283, 0]
